Goal: Check status: Check status

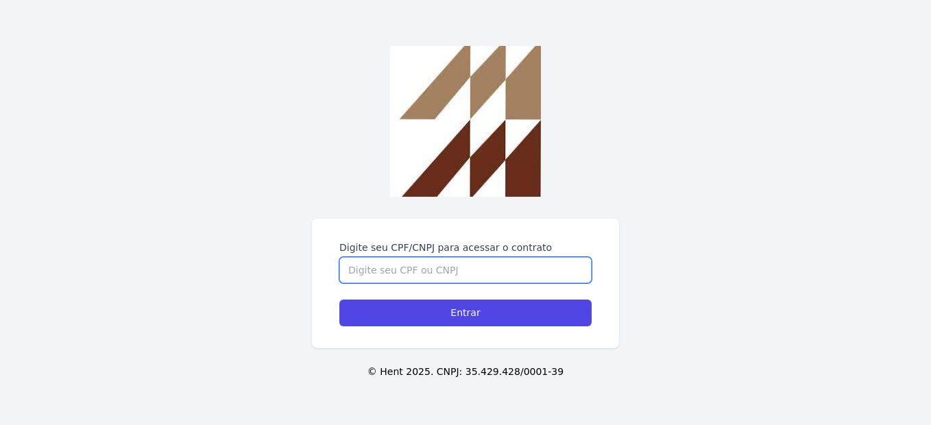
click at [425, 274] on input "Digite seu CPF/CNPJ para acessar o contrato" at bounding box center [465, 270] width 252 height 26
type input "47640423805"
click at [339, 300] on input "Entrar" at bounding box center [465, 313] width 252 height 27
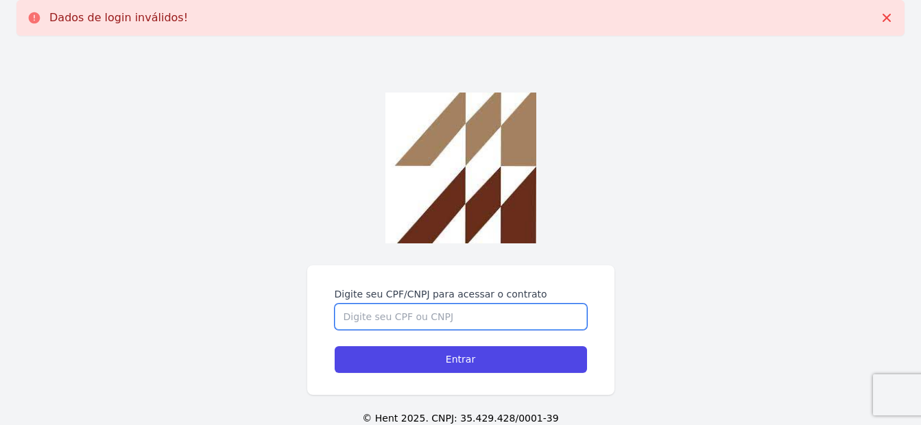
click at [422, 322] on input "Digite seu CPF/CNPJ para acessar o contrato" at bounding box center [461, 317] width 252 height 26
type input "47640423805"
click at [335, 346] on input "Entrar" at bounding box center [461, 359] width 252 height 27
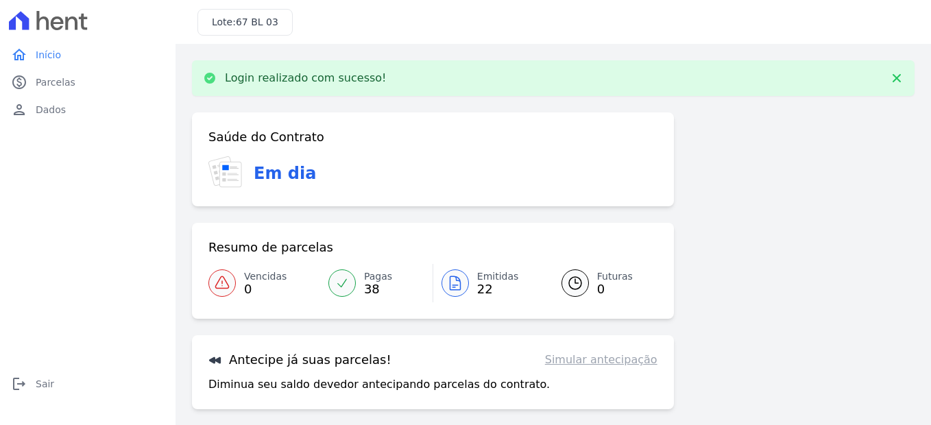
click at [468, 285] on link "Emitidas 22" at bounding box center [489, 283] width 112 height 38
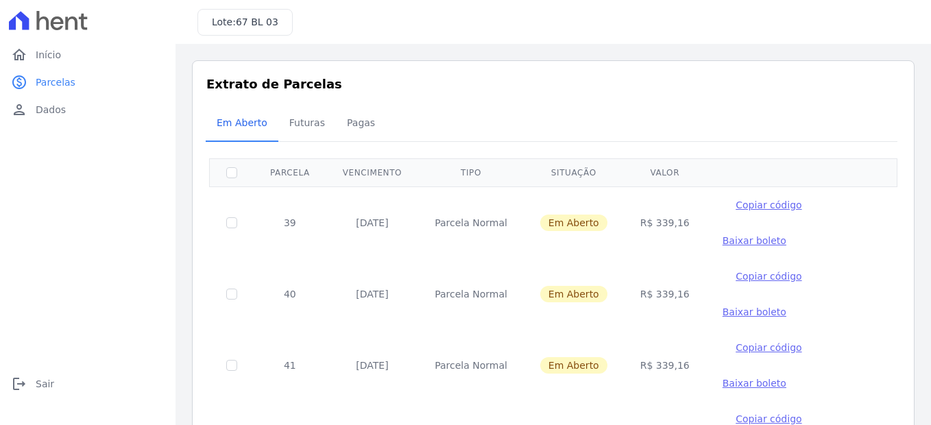
click at [723, 238] on span "Baixar boleto" at bounding box center [755, 240] width 64 height 11
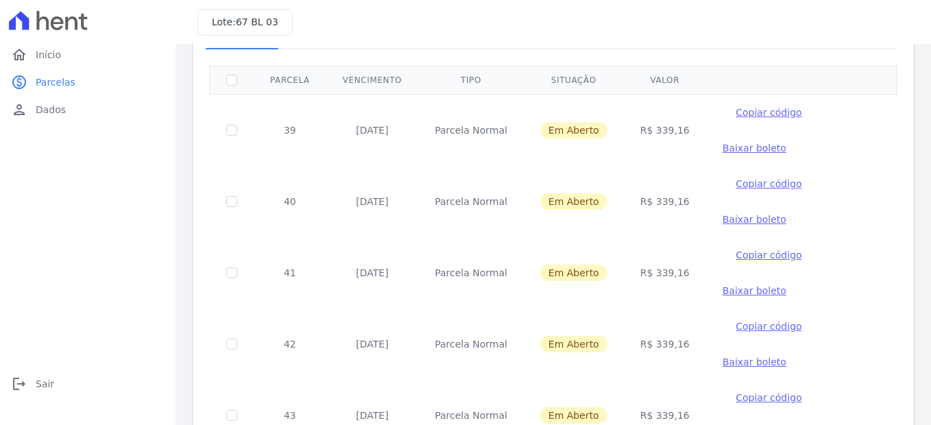
scroll to position [69, 0]
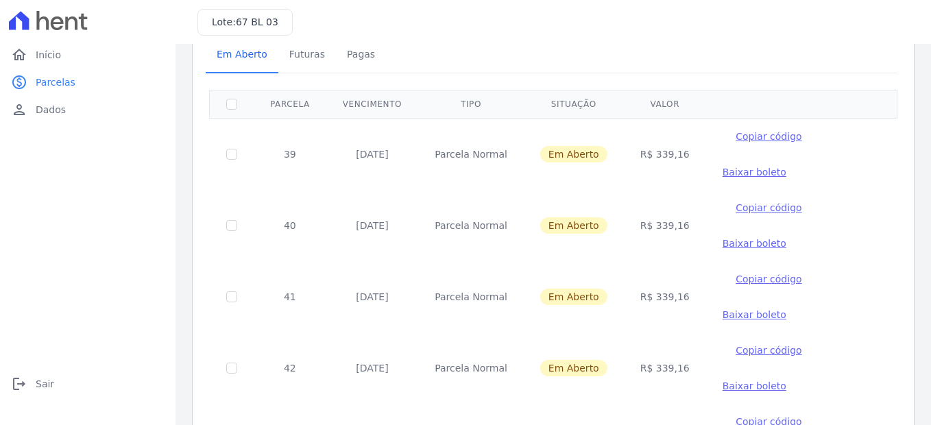
drag, startPoint x: 285, startPoint y: 154, endPoint x: 421, endPoint y: 165, distance: 136.2
click at [446, 154] on tr "39 15/09/2025 Parcela Normal Em Aberto R$ 339,16 Copiar código Baixar boleto" at bounding box center [554, 154] width 688 height 72
click at [421, 165] on td "Parcela Normal" at bounding box center [471, 154] width 106 height 72
drag, startPoint x: 914, startPoint y: 225, endPoint x: 893, endPoint y: 190, distance: 40.9
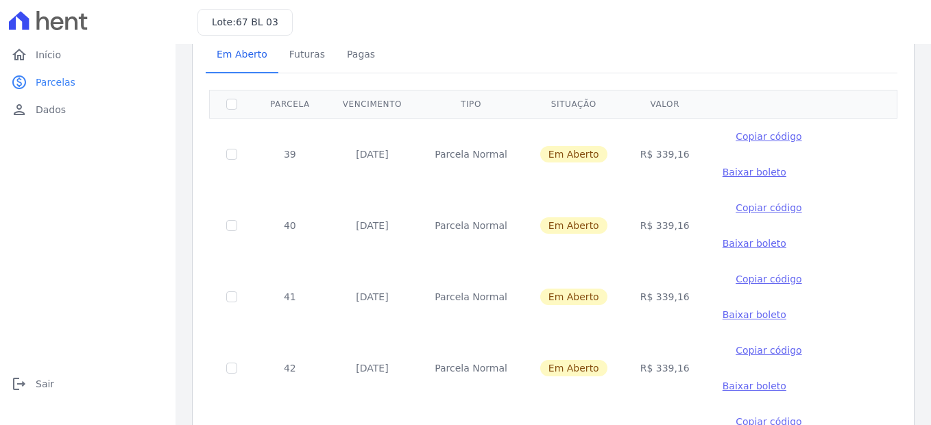
scroll to position [0, 0]
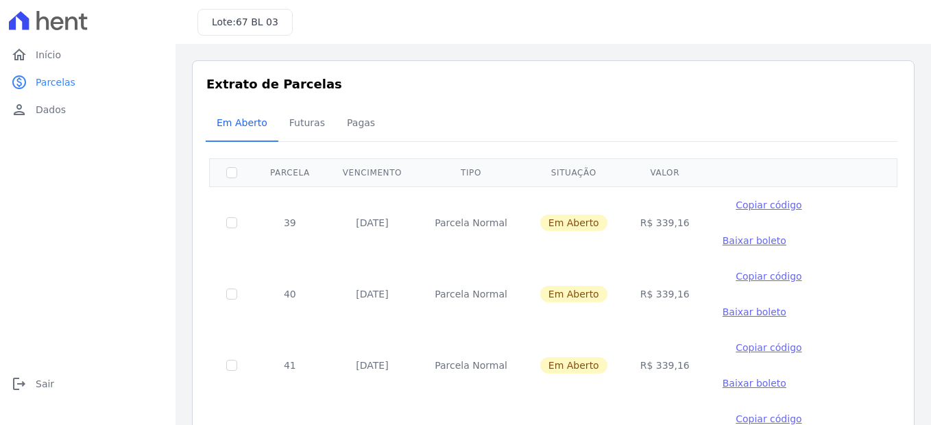
click at [607, 110] on div "Em Aberto Futuras Pagas" at bounding box center [553, 124] width 695 height 34
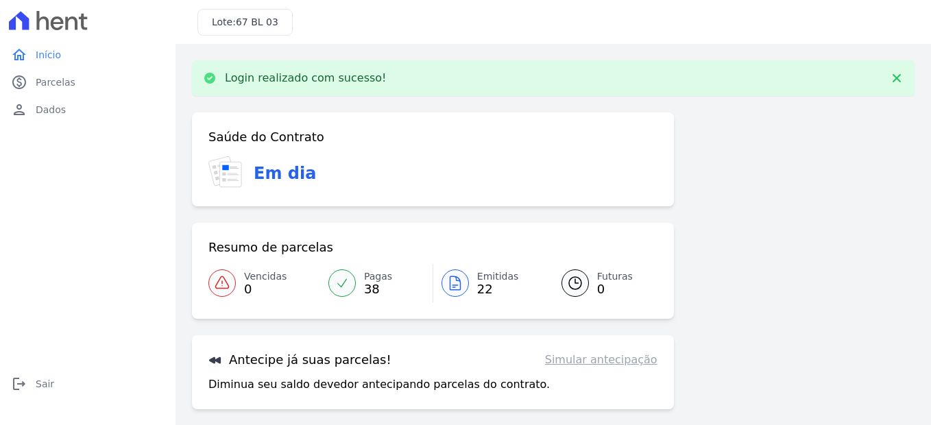
click at [477, 290] on span "22" at bounding box center [498, 289] width 42 height 11
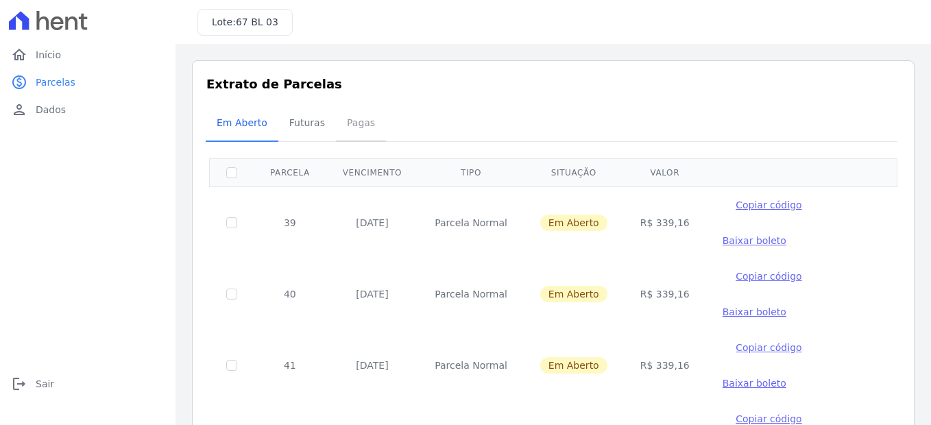
click at [346, 123] on span "Pagas" at bounding box center [361, 122] width 45 height 27
